Goal: Information Seeking & Learning: Find specific fact

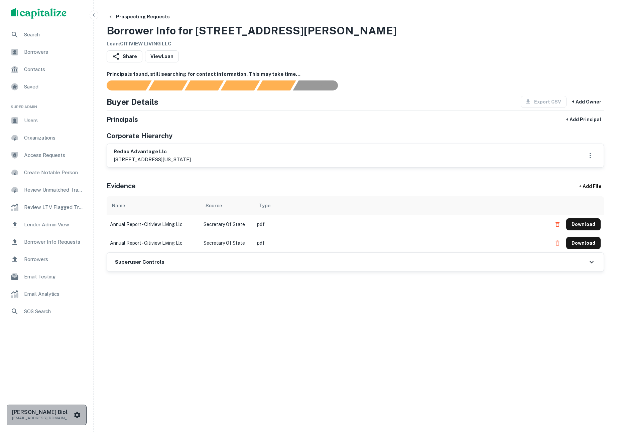
click at [76, 415] on icon "scrollable content" at bounding box center [77, 415] width 6 height 6
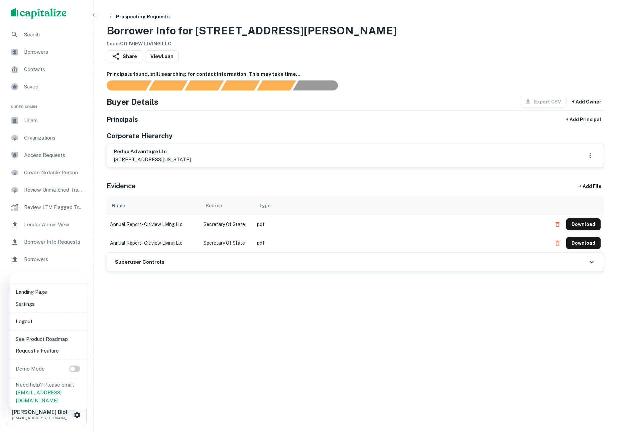
click at [29, 320] on li "Logout" at bounding box center [48, 322] width 71 height 12
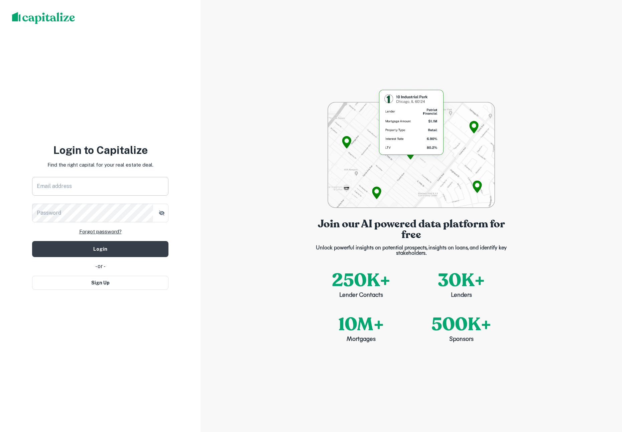
click at [78, 184] on input "Email address" at bounding box center [100, 186] width 136 height 19
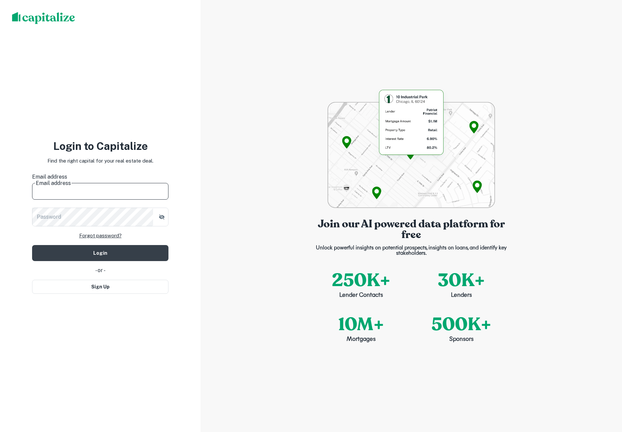
type input "**********"
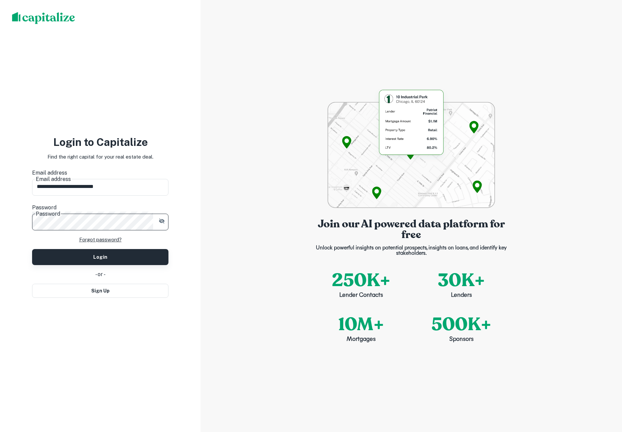
click at [60, 249] on button "Login" at bounding box center [100, 257] width 136 height 16
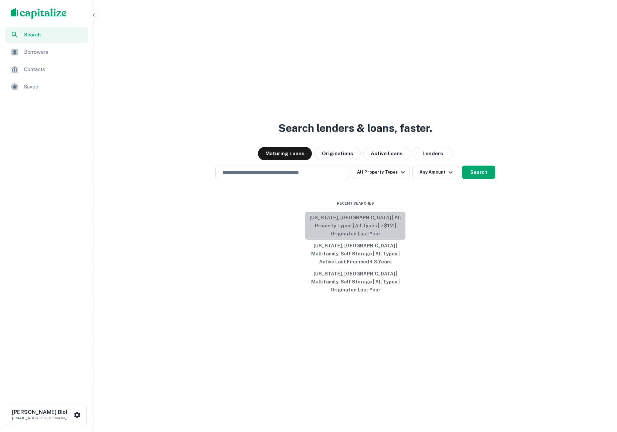
click at [384, 236] on button "Georgia, USA | All Property Types | All Types | > $1M | Originated Last Year" at bounding box center [355, 226] width 100 height 28
type input "**********"
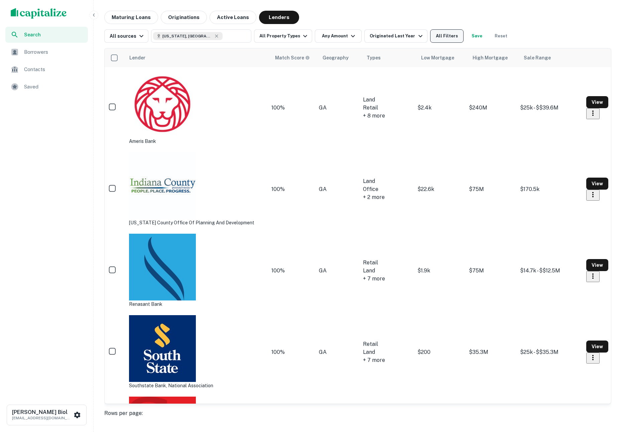
click at [430, 36] on button "All Filters" at bounding box center [446, 35] width 33 height 13
click at [45, 54] on span "Borrowers" at bounding box center [54, 52] width 60 height 8
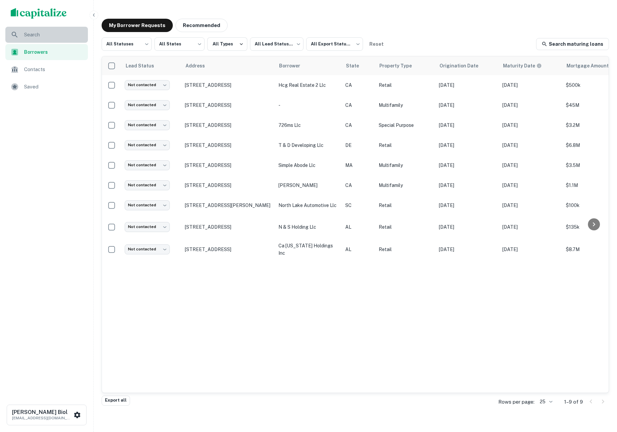
click at [28, 37] on span "Search" at bounding box center [54, 35] width 60 height 8
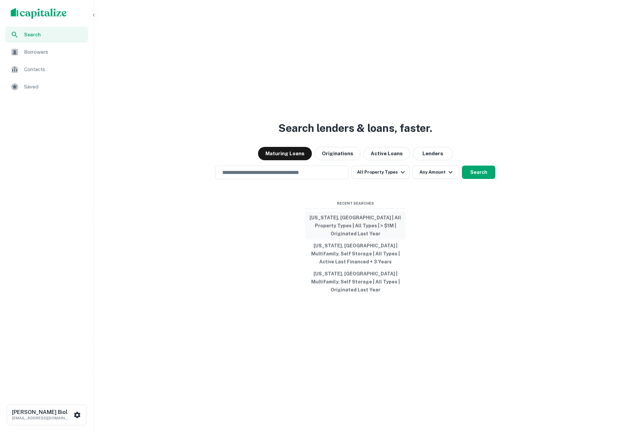
click at [341, 236] on button "[US_STATE], [GEOGRAPHIC_DATA] | All Property Types | All Types | > $1M | Origin…" at bounding box center [355, 226] width 100 height 28
type input "**********"
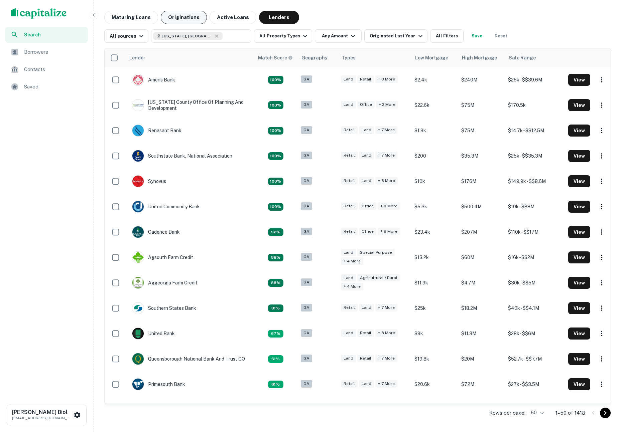
drag, startPoint x: 179, startPoint y: 15, endPoint x: 183, endPoint y: 20, distance: 6.9
click at [179, 15] on button "Originations" at bounding box center [184, 17] width 46 height 13
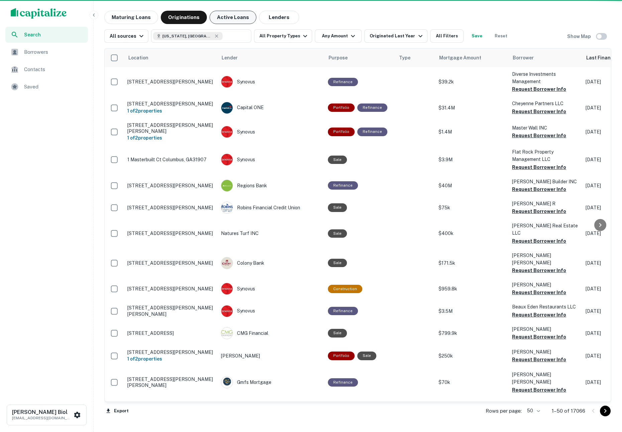
click at [227, 16] on button "Active Loans" at bounding box center [232, 17] width 47 height 13
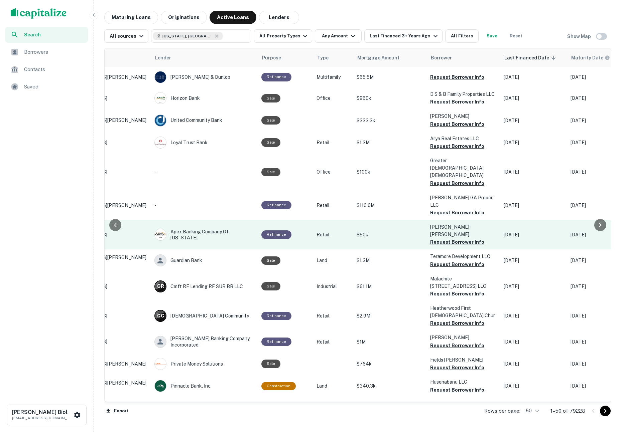
scroll to position [0, 77]
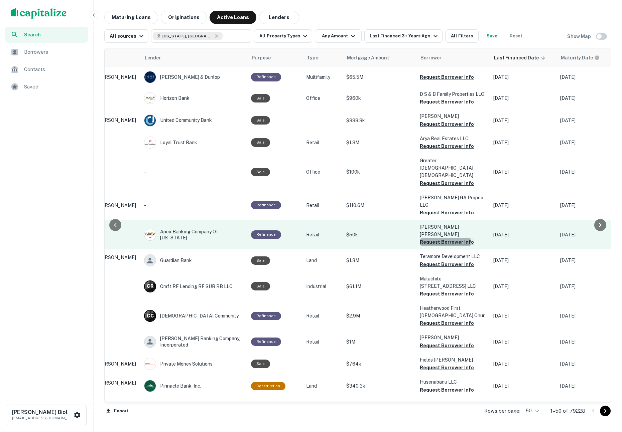
click at [439, 238] on button "Request Borrower Info" at bounding box center [447, 242] width 54 height 8
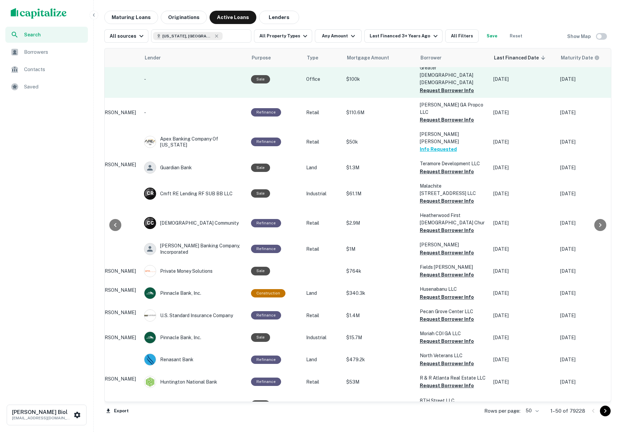
scroll to position [0, 77]
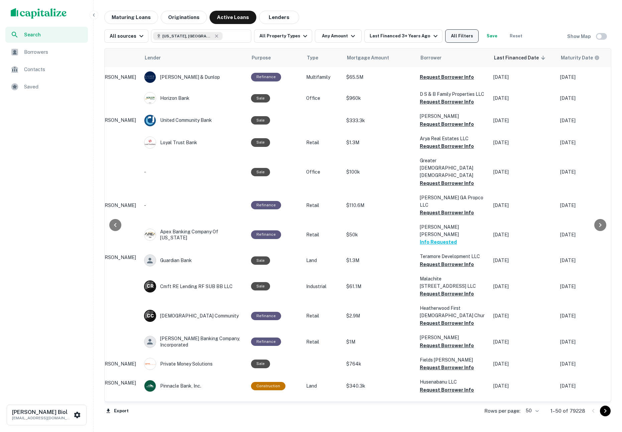
click at [456, 34] on button "All Filters" at bounding box center [461, 35] width 33 height 13
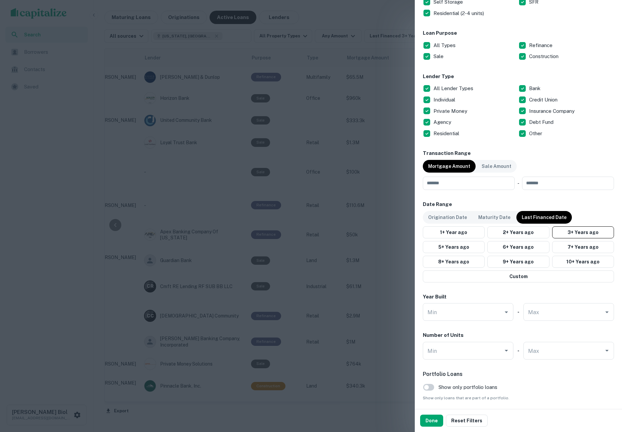
scroll to position [264, 0]
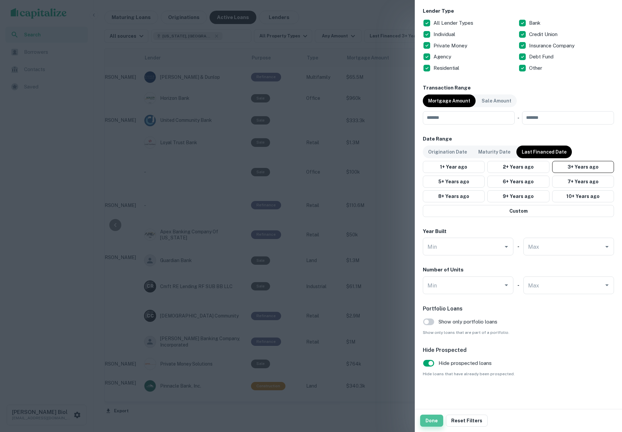
click at [438, 419] on button "Done" at bounding box center [431, 421] width 23 height 12
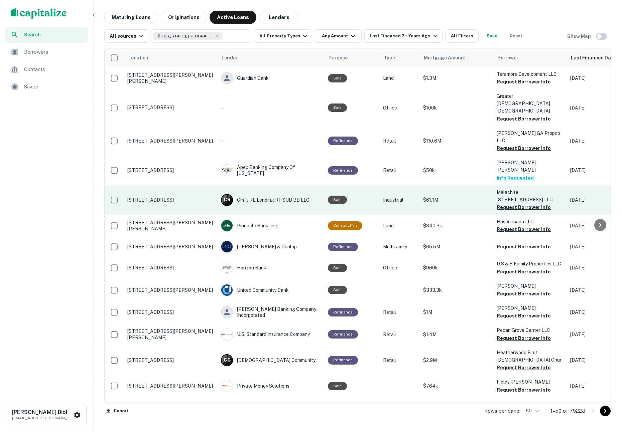
scroll to position [0, 156]
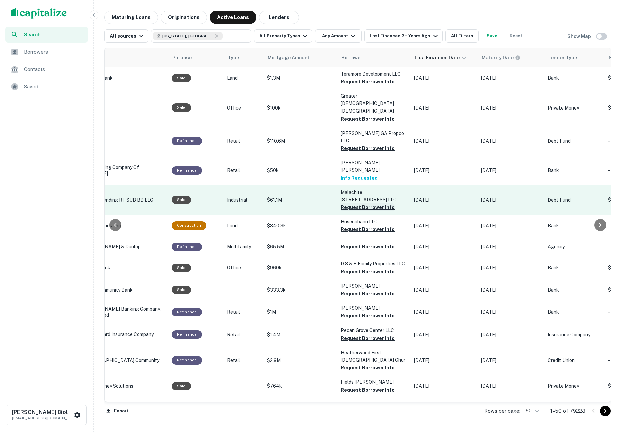
click at [359, 203] on button "Request Borrower Info" at bounding box center [367, 207] width 54 height 8
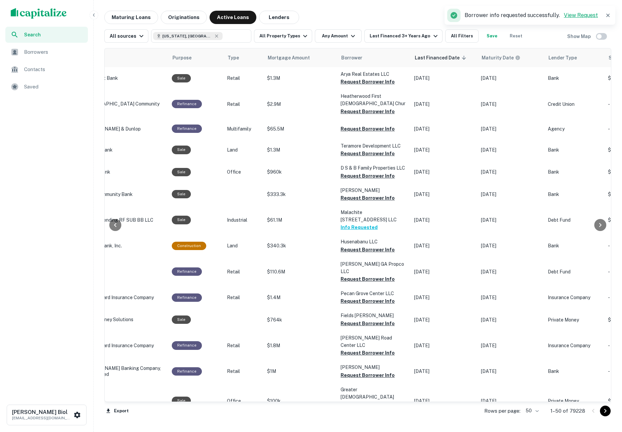
click at [575, 14] on link "View Request" at bounding box center [581, 15] width 34 height 6
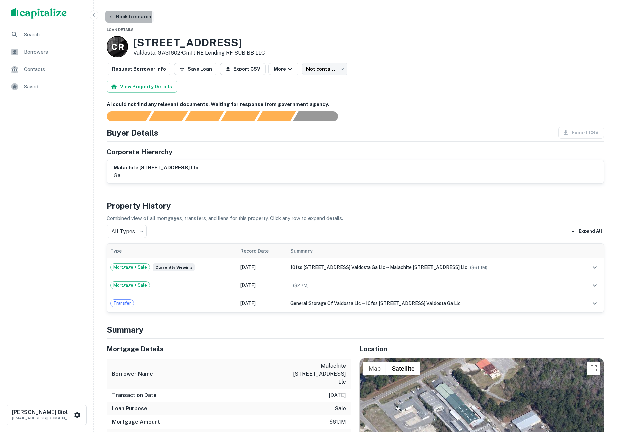
click at [112, 18] on icon "button" at bounding box center [110, 16] width 5 height 5
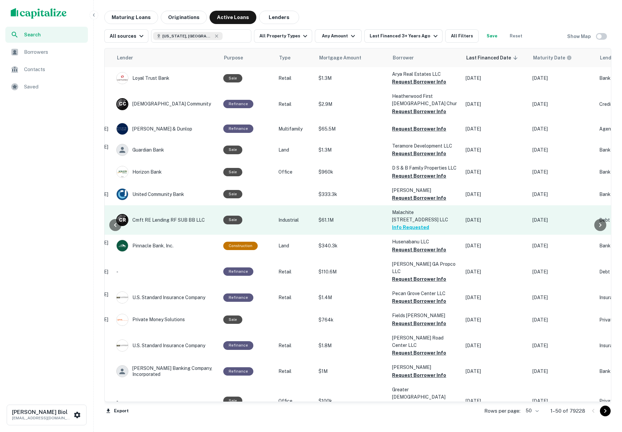
scroll to position [0, 142]
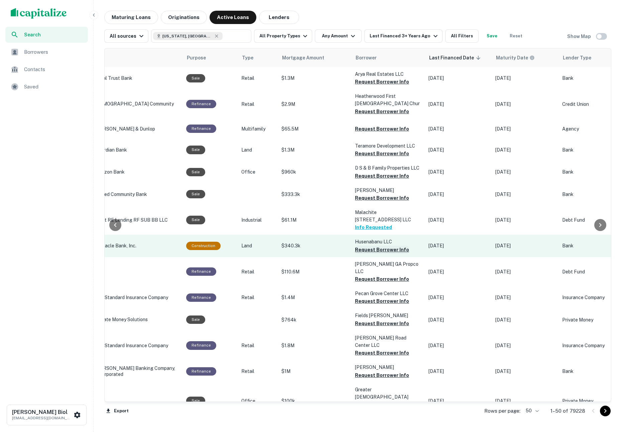
click at [393, 249] on button "Request Borrower Info" at bounding box center [382, 250] width 54 height 8
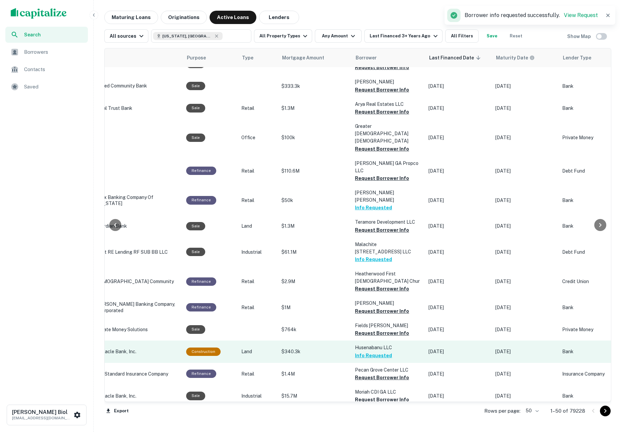
scroll to position [39, 142]
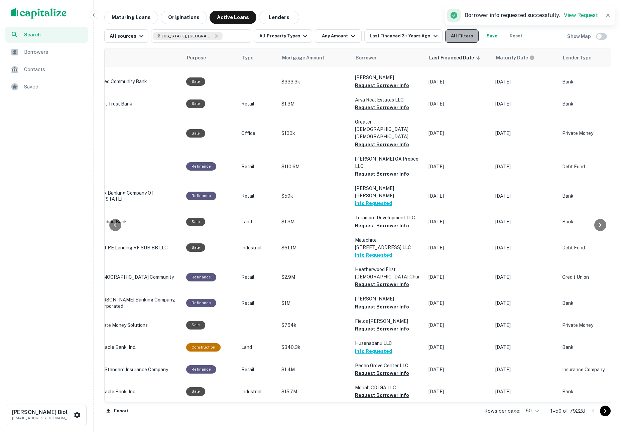
click at [461, 38] on button "All Filters" at bounding box center [461, 35] width 33 height 13
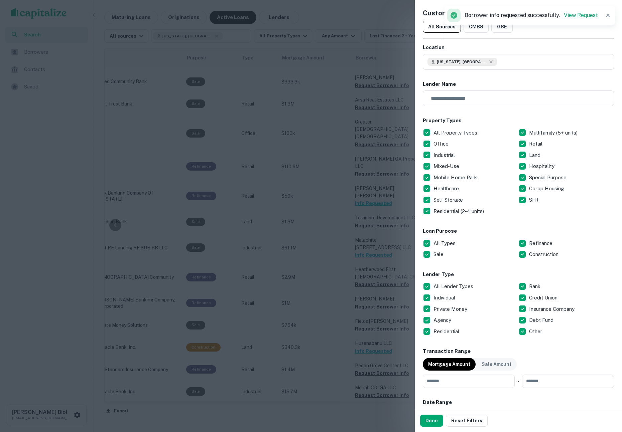
scroll to position [264, 0]
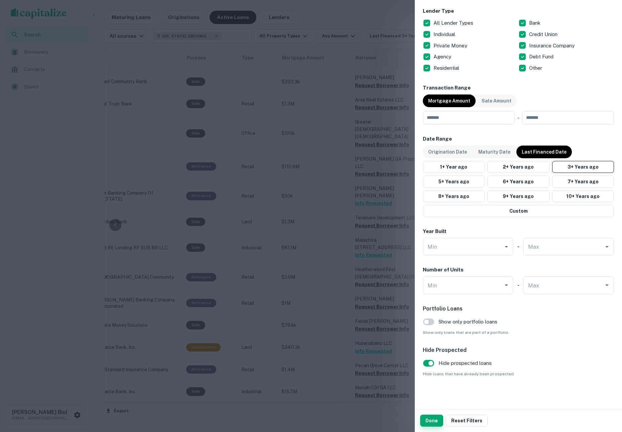
click at [428, 418] on button "Done" at bounding box center [431, 421] width 23 height 12
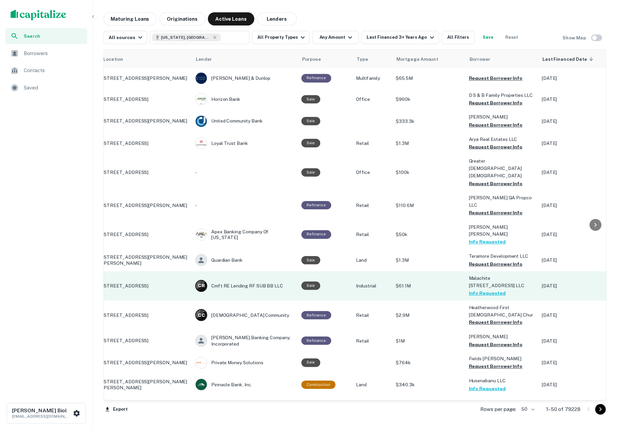
scroll to position [0, 0]
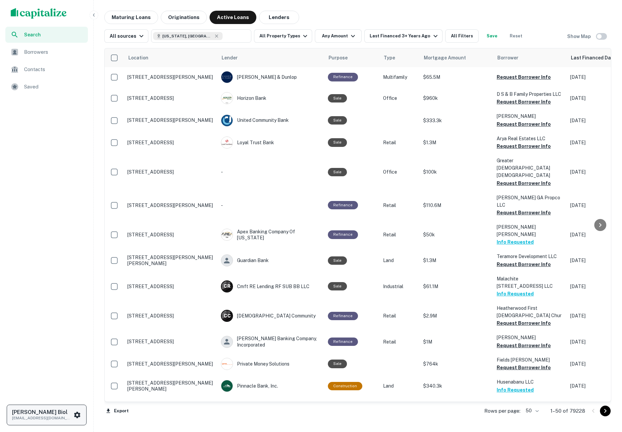
click at [75, 415] on icon "scrollable content" at bounding box center [77, 415] width 6 height 6
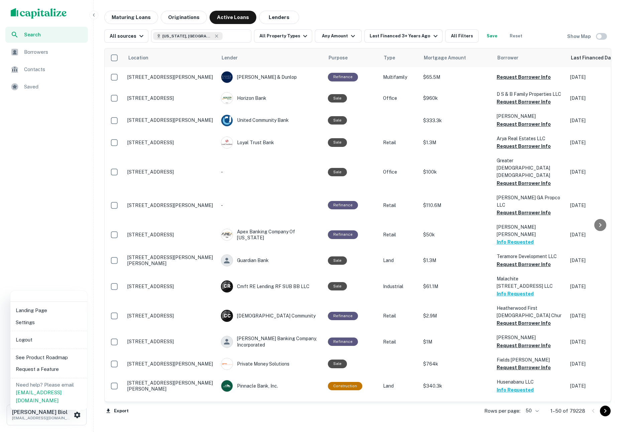
click at [65, 252] on div at bounding box center [311, 216] width 622 height 432
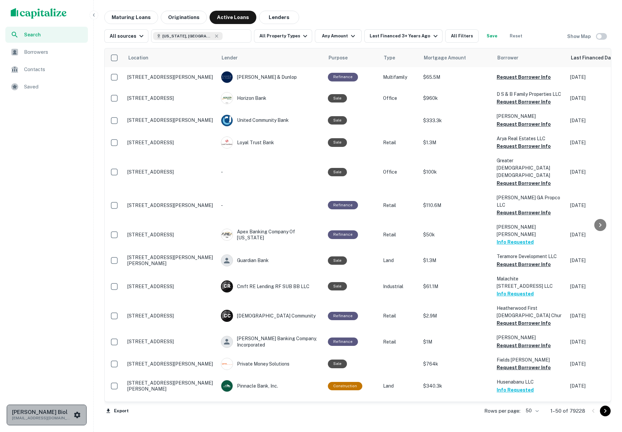
click at [79, 415] on icon "scrollable content" at bounding box center [77, 415] width 6 height 6
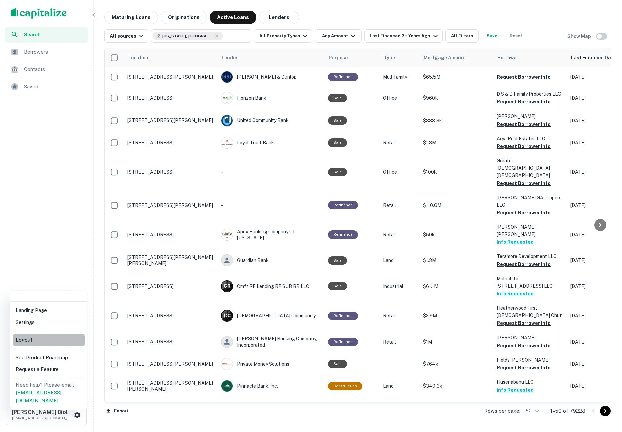
click at [35, 341] on li "Logout" at bounding box center [48, 340] width 71 height 12
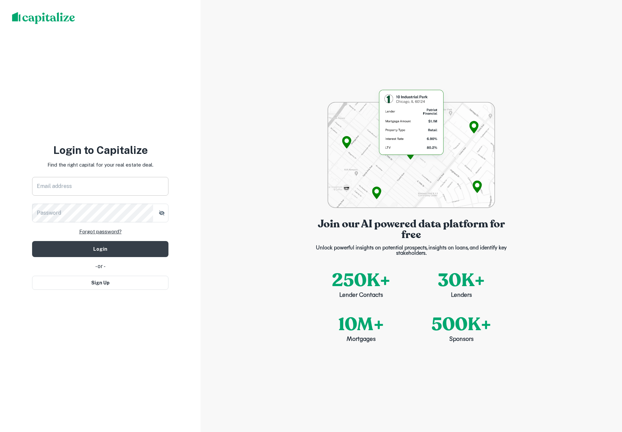
click at [80, 186] on input "Email address" at bounding box center [100, 186] width 136 height 19
type input "**********"
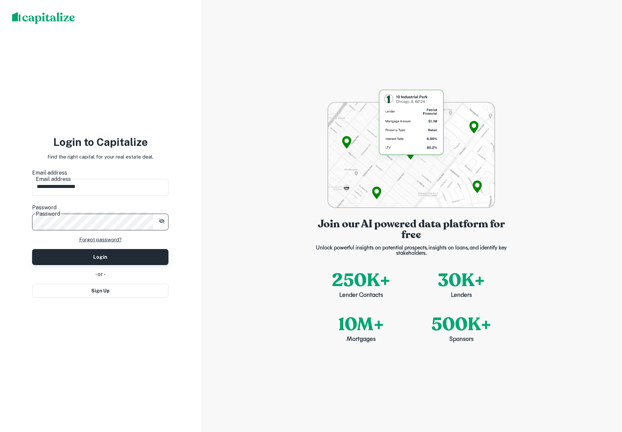
click at [60, 249] on button "Login" at bounding box center [100, 257] width 136 height 16
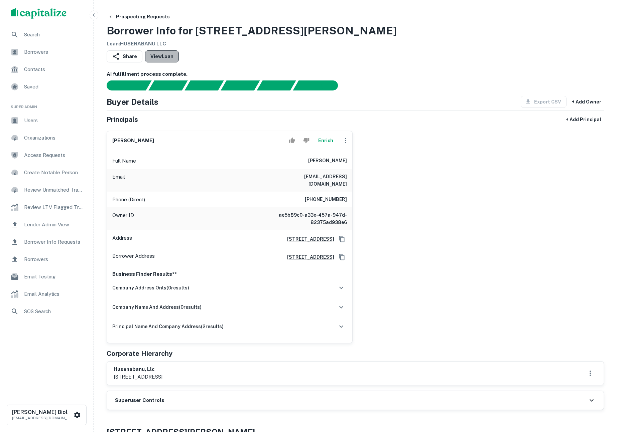
click at [159, 57] on link "View Loan" at bounding box center [162, 56] width 34 height 12
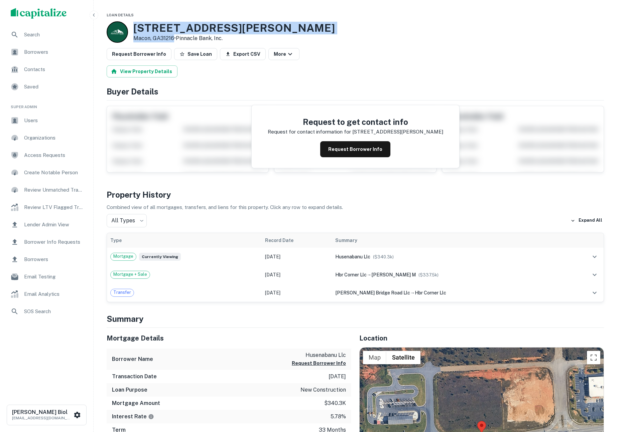
drag, startPoint x: 134, startPoint y: 26, endPoint x: 173, endPoint y: 36, distance: 40.7
click at [173, 36] on div "4623 Hartley Bridge Rd Macon, GA31216 • Pinnacle Bank, Inc." at bounding box center [233, 32] width 201 height 21
copy div "4623 Hartley Bridge Rd Macon, GA31216"
click at [159, 37] on p "Macon, GA31216 • Pinnacle Bank, Inc." at bounding box center [233, 38] width 201 height 8
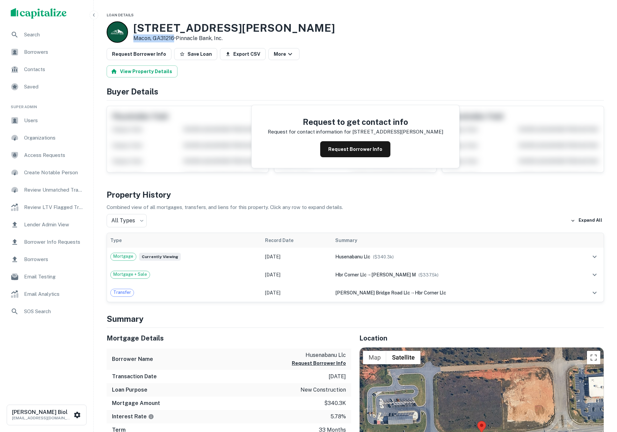
drag, startPoint x: 133, startPoint y: 38, endPoint x: 174, endPoint y: 38, distance: 41.1
click at [174, 38] on div "4623 Hartley Bridge Rd Macon, GA31216 • Pinnacle Bank, Inc." at bounding box center [221, 31] width 228 height 21
copy p "Macon, GA31216"
click at [44, 38] on span "Search" at bounding box center [54, 35] width 60 height 8
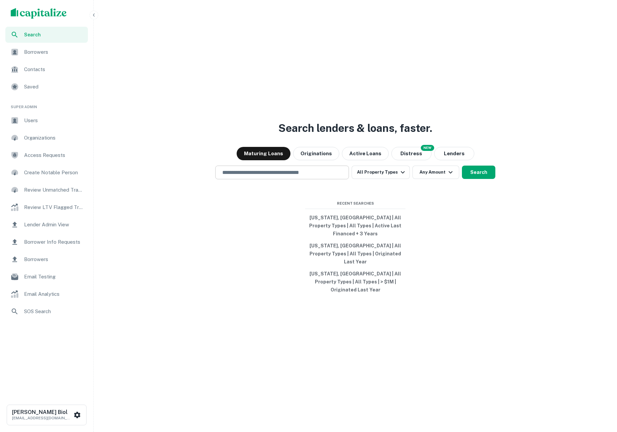
click at [281, 176] on input "text" at bounding box center [282, 173] width 128 height 8
paste input "**********"
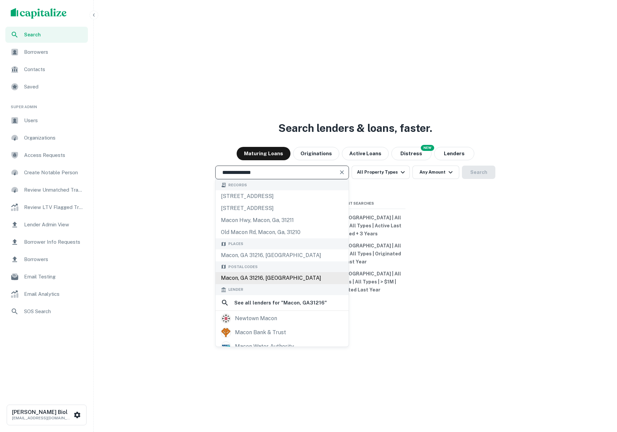
click at [282, 284] on div "Macon, GA 31216, [GEOGRAPHIC_DATA]" at bounding box center [281, 278] width 133 height 12
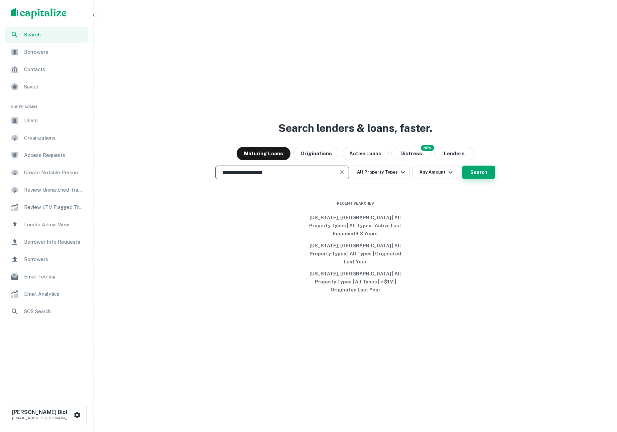
type input "**********"
click at [476, 179] on button "Search" at bounding box center [478, 172] width 33 height 13
